Goal: Task Accomplishment & Management: Manage account settings

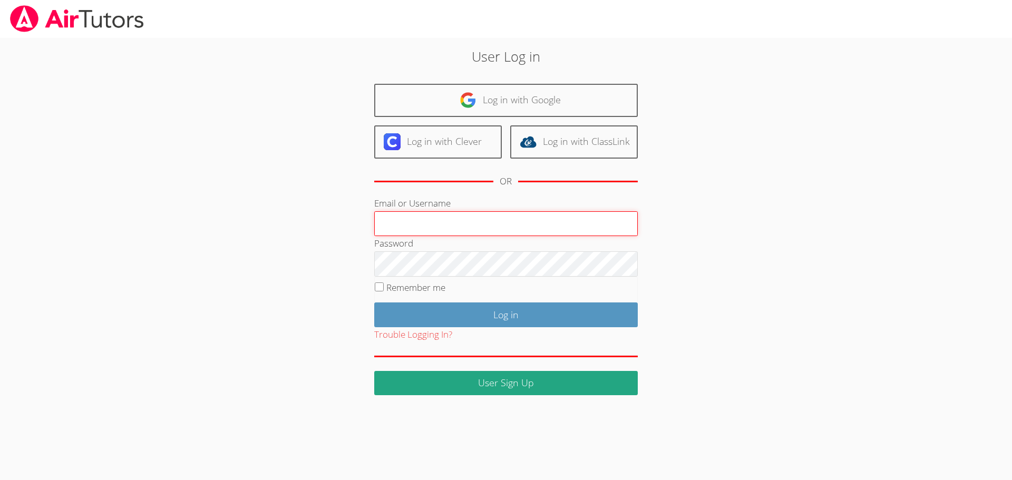
type input "[EMAIL_ADDRESS][PERSON_NAME][DOMAIN_NAME]"
drag, startPoint x: 633, startPoint y: 287, endPoint x: 614, endPoint y: 286, distance: 18.5
click at [633, 287] on fieldset "Remember me" at bounding box center [506, 290] width 264 height 26
click at [381, 285] on input "Remember me" at bounding box center [379, 287] width 9 height 9
checkbox input "true"
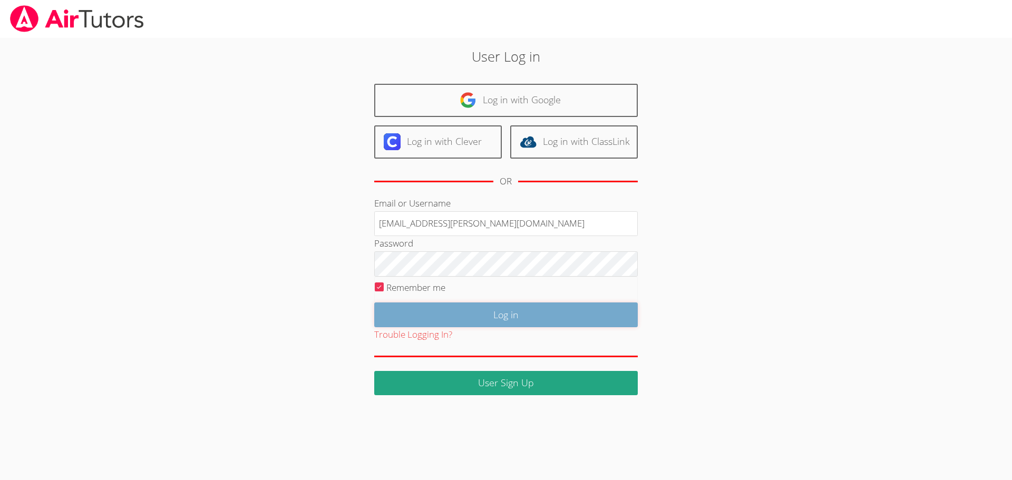
click at [528, 322] on input "Log in" at bounding box center [506, 315] width 264 height 25
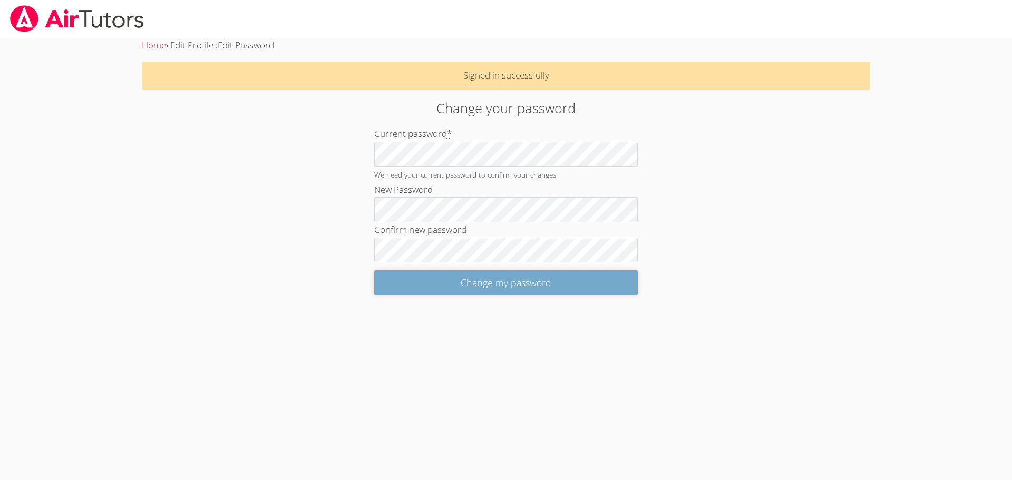
click at [619, 284] on input "Change my password" at bounding box center [506, 283] width 264 height 25
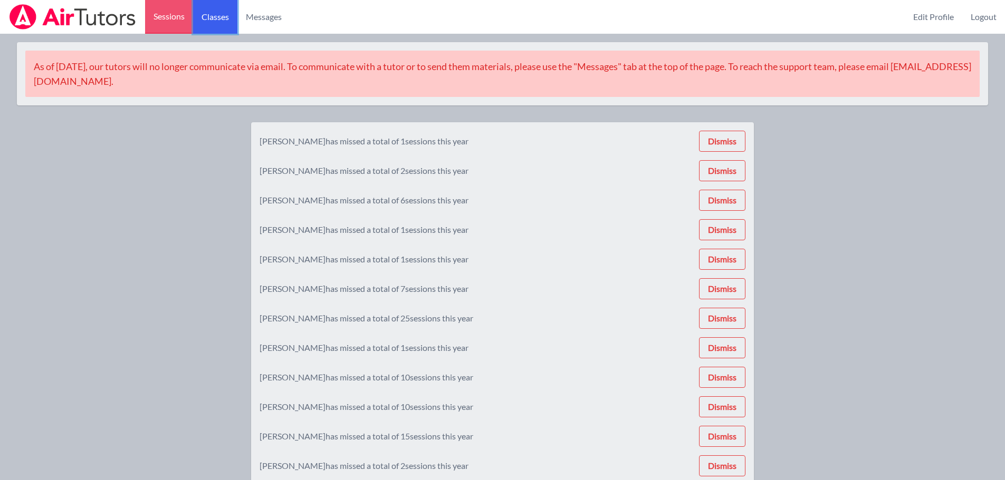
click at [216, 18] on link "Classes" at bounding box center [215, 17] width 44 height 34
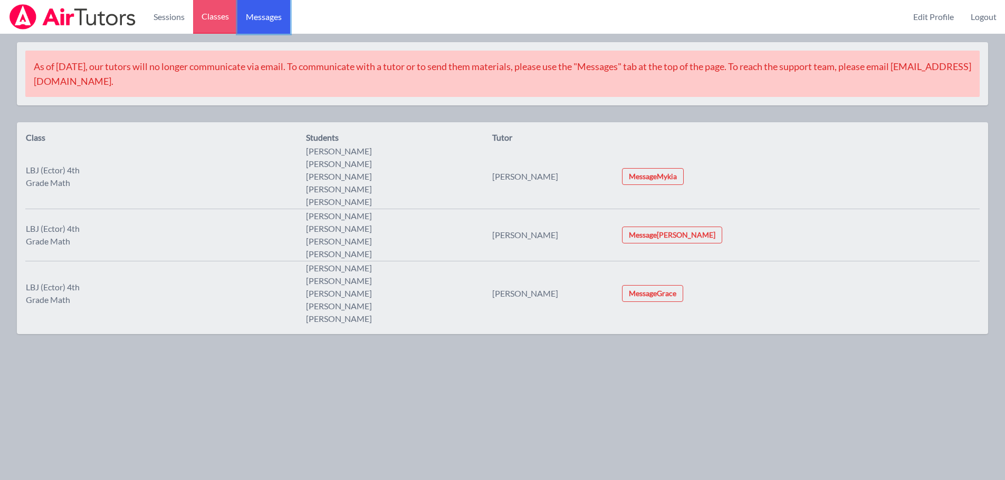
click at [257, 17] on span "Messages" at bounding box center [264, 17] width 36 height 13
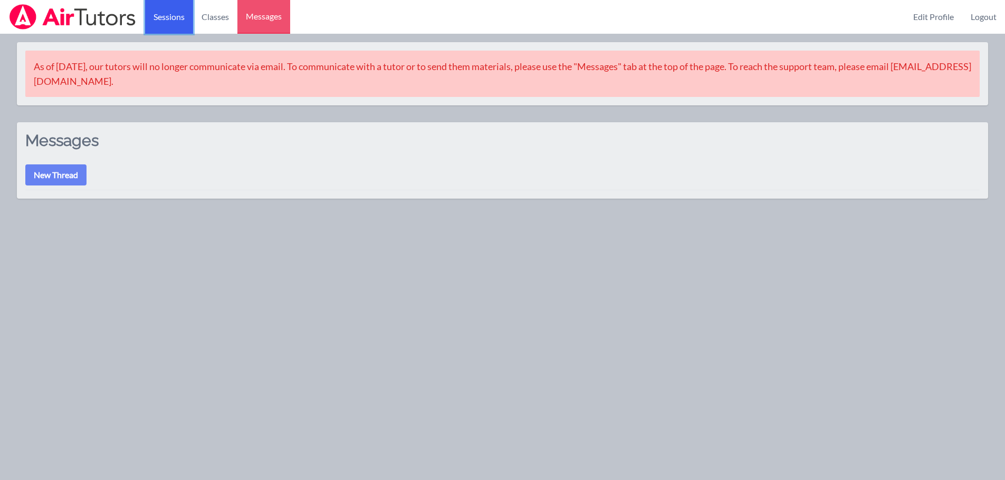
click at [162, 16] on link "Sessions" at bounding box center [169, 17] width 48 height 34
